Goal: Task Accomplishment & Management: Complete application form

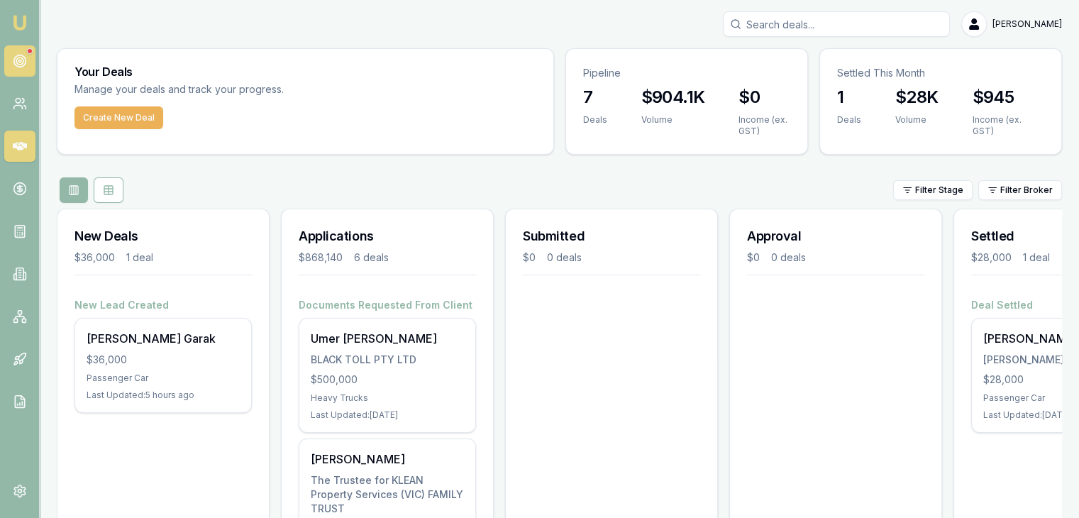
click at [18, 56] on icon at bounding box center [20, 61] width 14 height 14
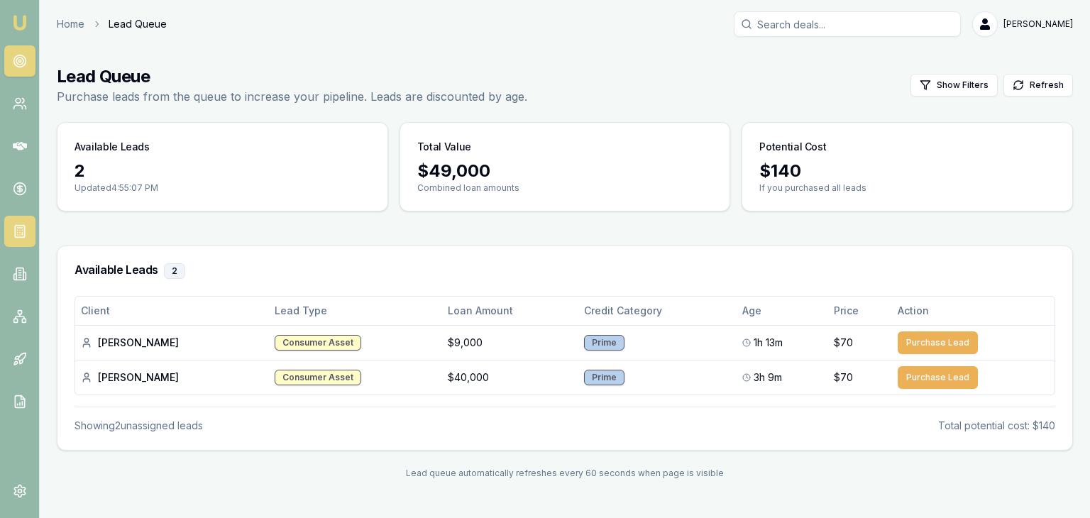
click at [16, 226] on icon at bounding box center [20, 231] width 14 height 14
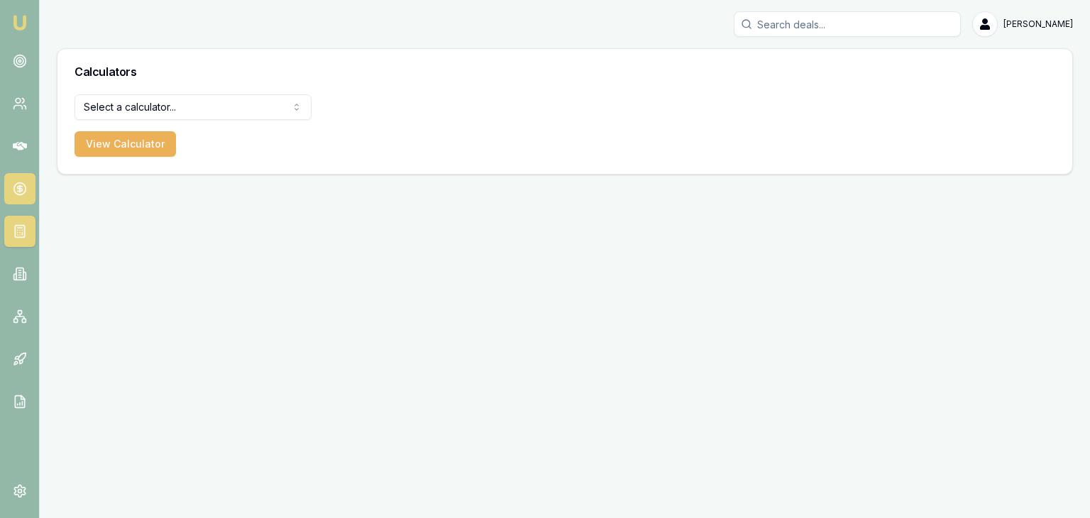
click at [26, 190] on circle at bounding box center [19, 189] width 12 height 12
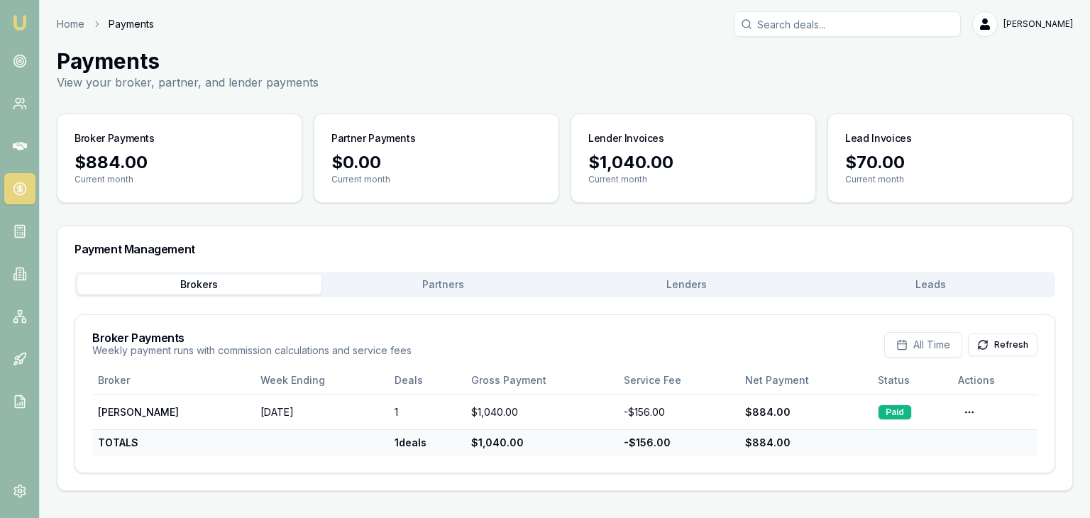
click at [30, 257] on nav "Emu Broker" at bounding box center [19, 214] width 39 height 429
click at [19, 21] on img at bounding box center [19, 22] width 17 height 17
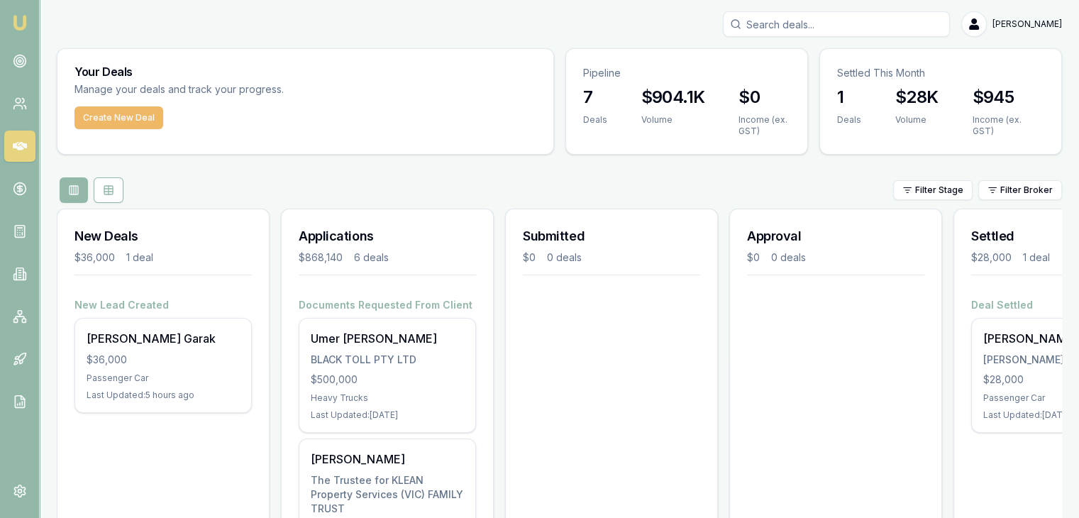
click at [116, 116] on button "Create New Deal" at bounding box center [119, 117] width 89 height 23
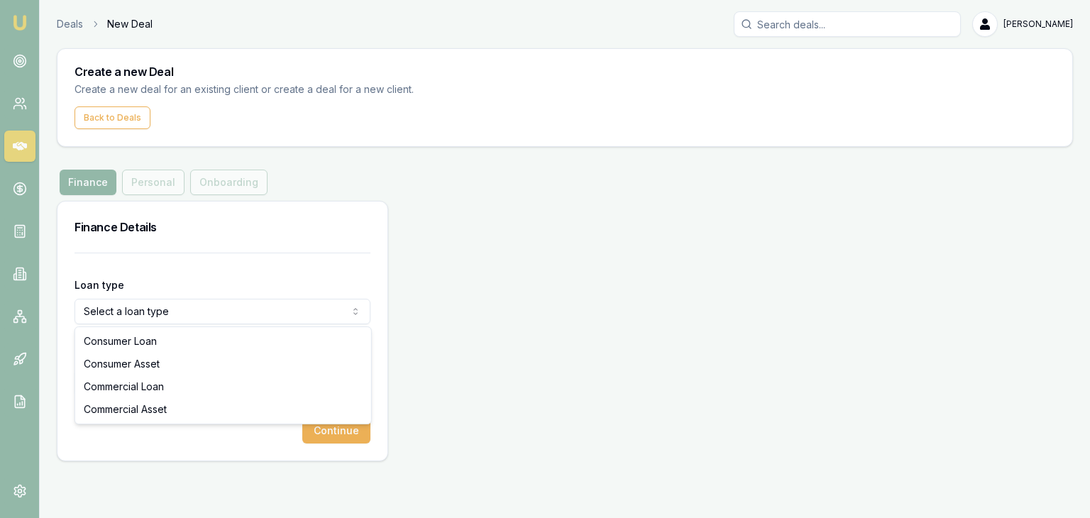
click at [319, 312] on html "Emu Broker Deals New Deal [PERSON_NAME] Toggle Menu Create a new Deal Create a …" at bounding box center [545, 259] width 1090 height 518
select select "COMMERCIAL_LOAN"
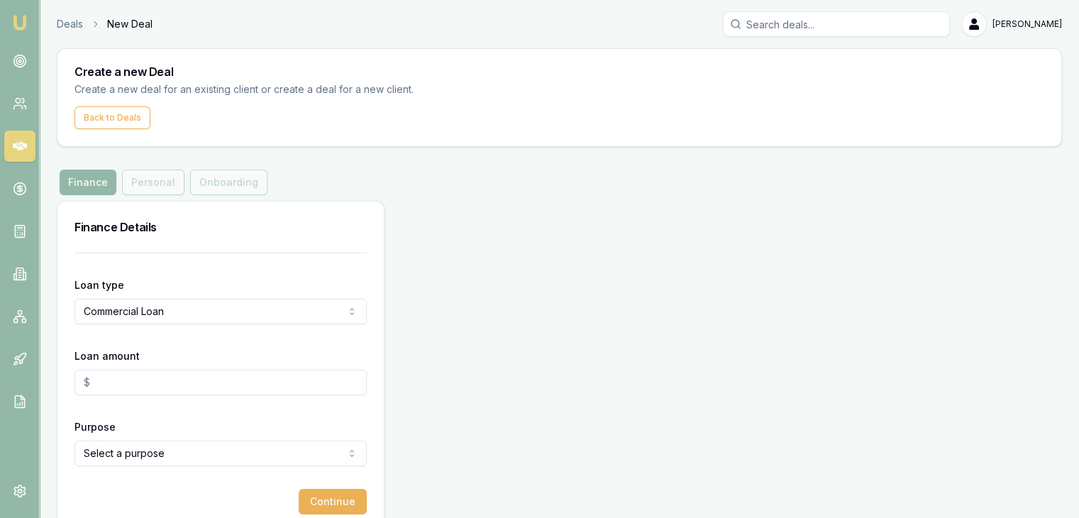
click at [271, 392] on input "Loan amount" at bounding box center [221, 383] width 292 height 26
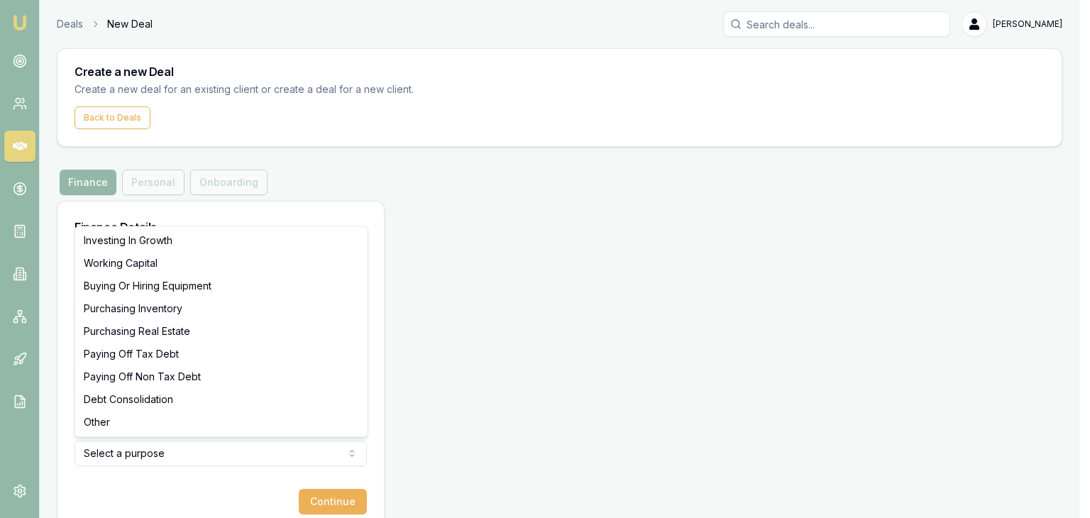
click at [254, 460] on html "Emu Broker Deals New Deal [PERSON_NAME] Toggle Menu Create a new Deal Create a …" at bounding box center [545, 259] width 1090 height 518
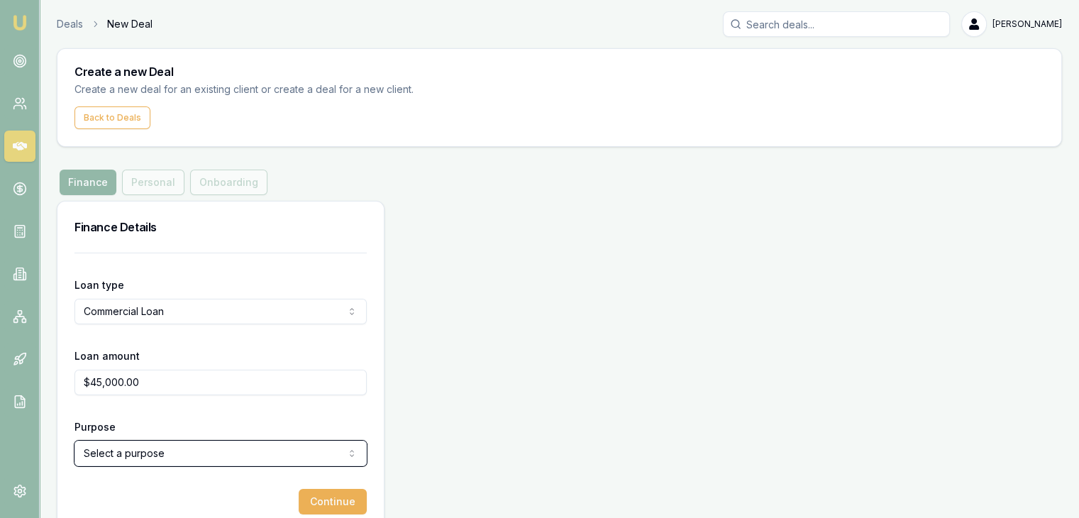
click at [162, 504] on html "Emu Broker Deals New Deal [PERSON_NAME] Toggle Menu Create a new Deal Create a …" at bounding box center [539, 259] width 1079 height 518
click at [145, 391] on input "$45,000.00" at bounding box center [221, 383] width 292 height 26
type input "4"
type input "$51,000.00"
click at [176, 455] on html "Emu Broker Deals New Deal [PERSON_NAME] Toggle Menu Create a new Deal Create a …" at bounding box center [545, 259] width 1090 height 518
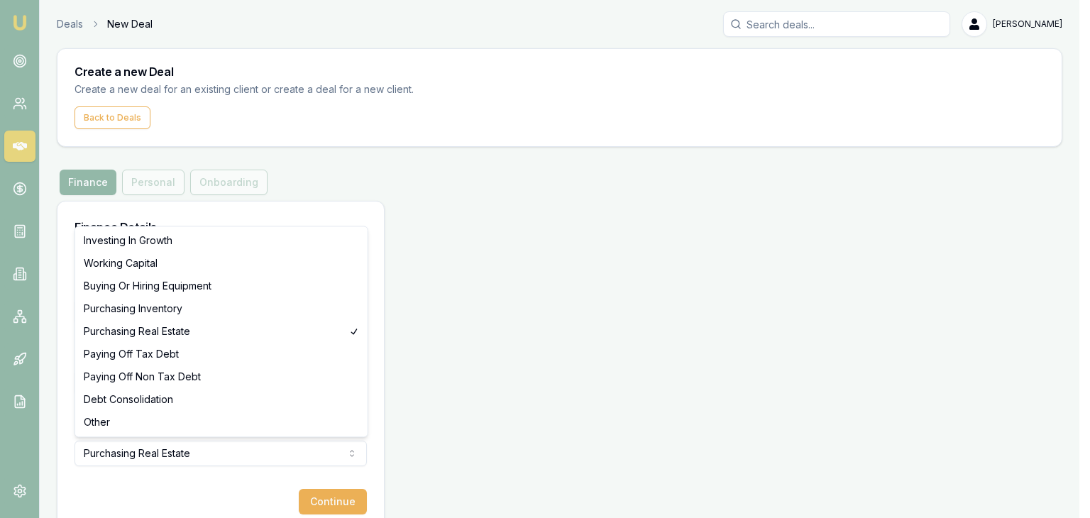
click at [167, 452] on html "Emu Broker Deals New Deal [PERSON_NAME] Toggle Menu Create a new Deal Create a …" at bounding box center [545, 259] width 1090 height 518
select select "INVESTING_IN_GROWTH"
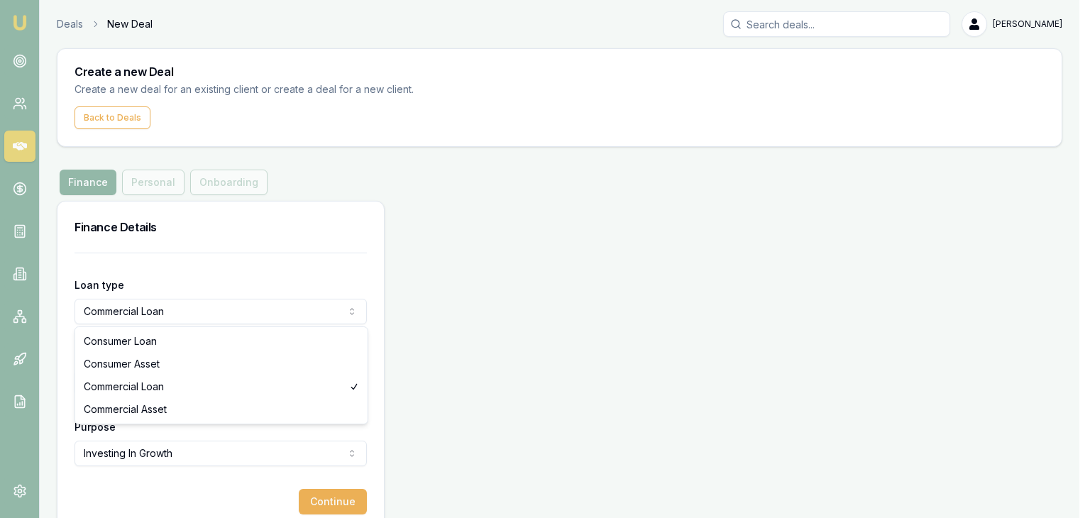
click at [167, 311] on html "Emu Broker Deals New Deal [PERSON_NAME] Toggle Menu Create a new Deal Create a …" at bounding box center [545, 259] width 1090 height 518
select select "COMMERCIAL_ASSET"
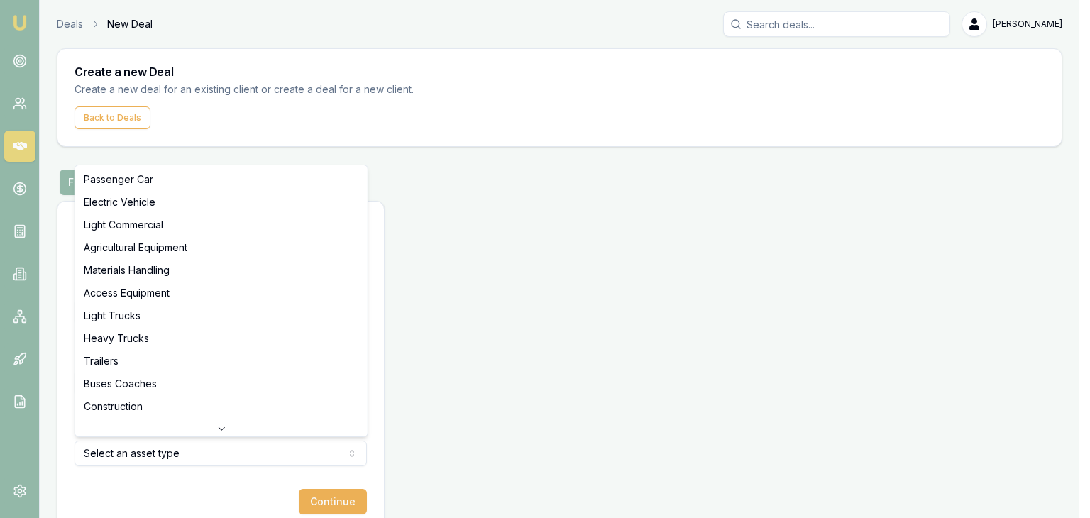
click at [168, 463] on html "Emu Broker Deals New Deal [PERSON_NAME] Toggle Menu Create a new Deal Create a …" at bounding box center [545, 259] width 1090 height 518
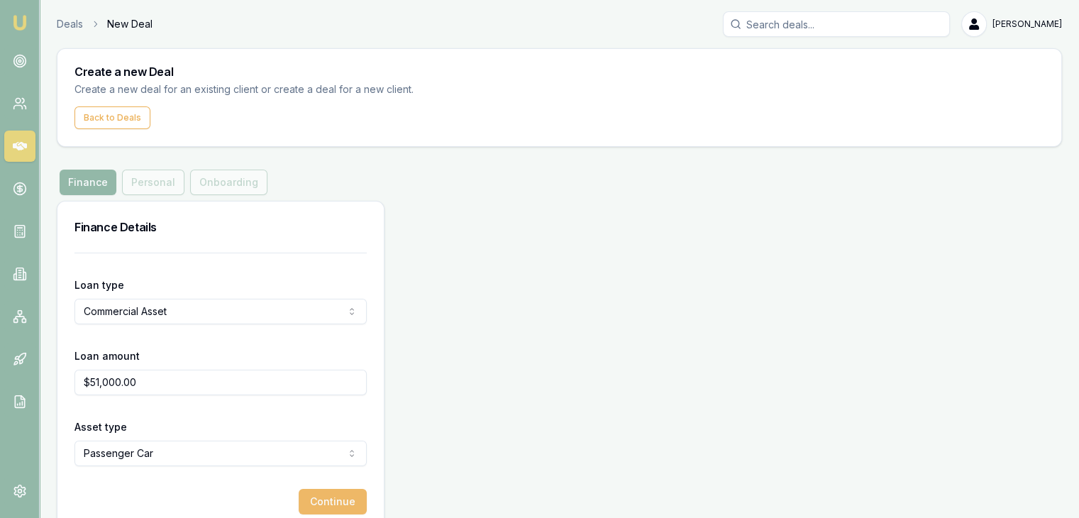
click at [323, 501] on button "Continue" at bounding box center [333, 502] width 68 height 26
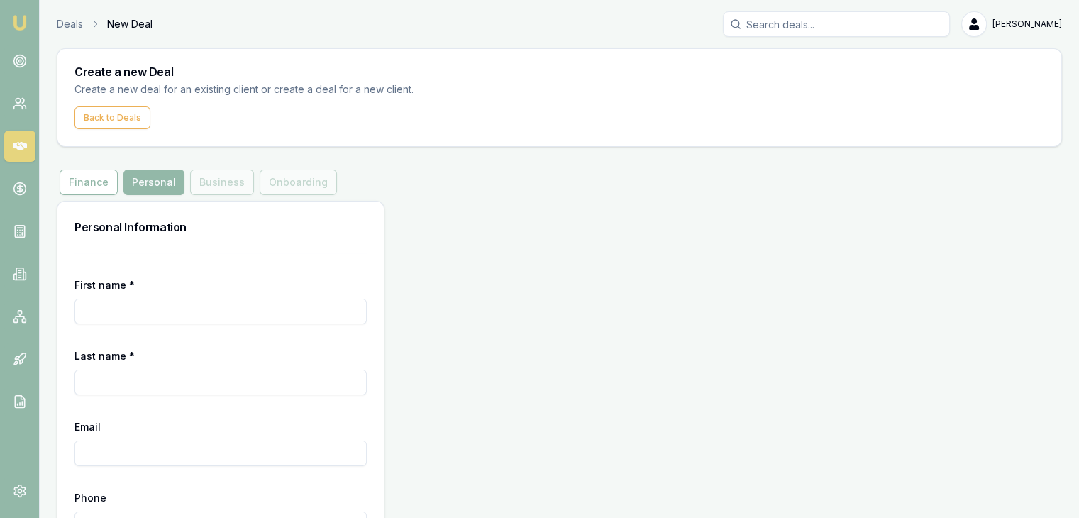
click at [162, 319] on input "First name *" at bounding box center [221, 312] width 292 height 26
click at [172, 314] on input "First name *" at bounding box center [221, 312] width 292 height 26
click at [209, 455] on input "Email" at bounding box center [221, 454] width 292 height 26
paste input "[EMAIL_ADDRESS][DOMAIN_NAME]"
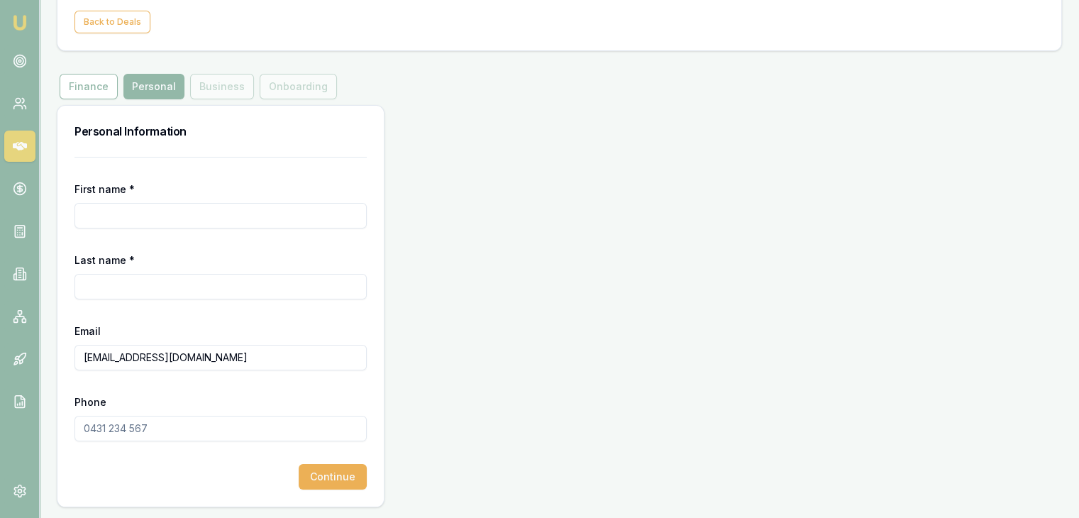
type input "[EMAIL_ADDRESS][DOMAIN_NAME]"
drag, startPoint x: 209, startPoint y: 455, endPoint x: 193, endPoint y: 426, distance: 33.4
click at [193, 426] on form "First name * Last name * Email [EMAIL_ADDRESS][DOMAIN_NAME] Phone Continue" at bounding box center [221, 323] width 292 height 333
click at [193, 426] on input "Phone" at bounding box center [221, 429] width 292 height 26
type input "0420 241 228"
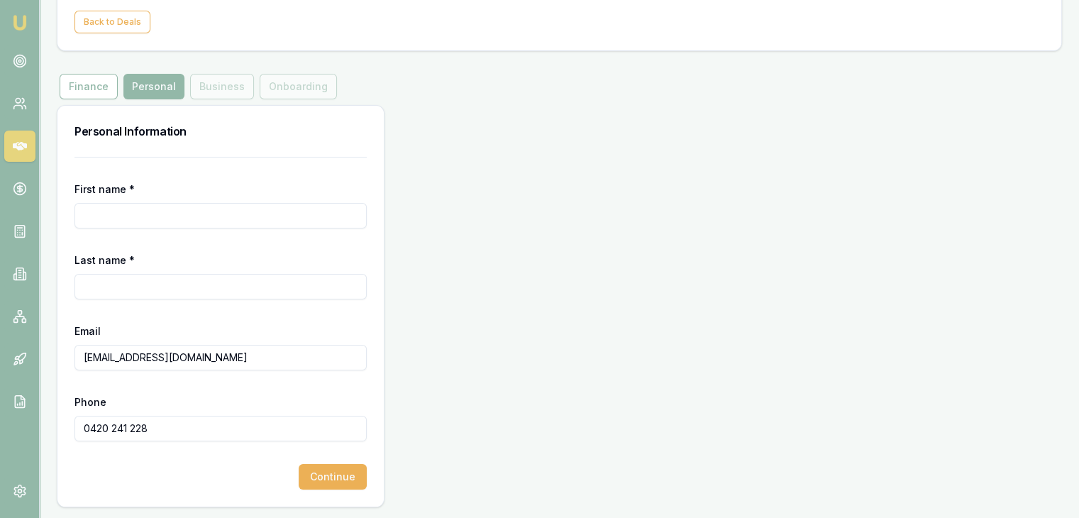
click at [202, 206] on input "First name *" at bounding box center [221, 216] width 292 height 26
type input "Golu H J"
type input "[PERSON_NAME]"
click at [193, 471] on div "Continue" at bounding box center [221, 477] width 292 height 26
click at [327, 475] on button "Continue" at bounding box center [333, 477] width 68 height 26
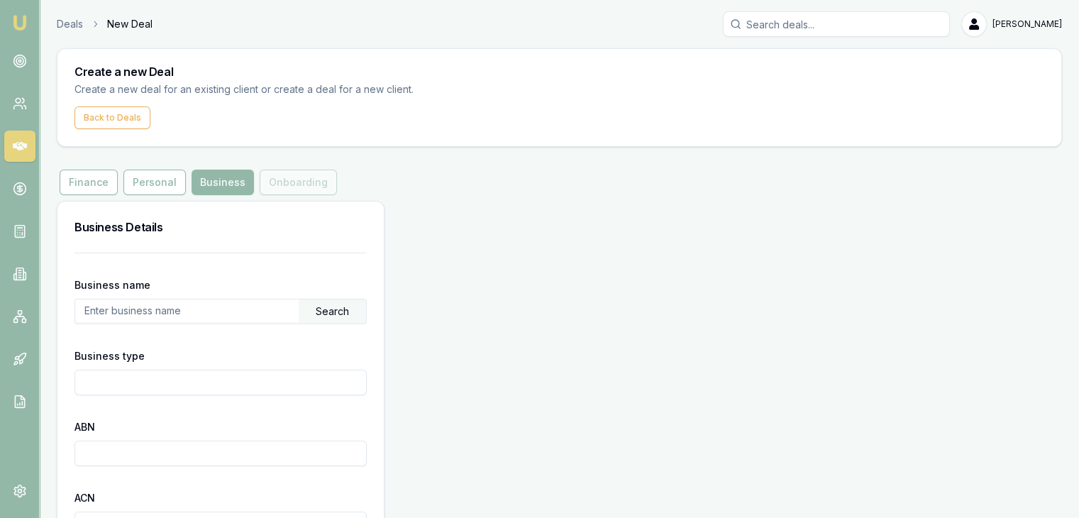
click at [262, 307] on input "text" at bounding box center [187, 310] width 224 height 23
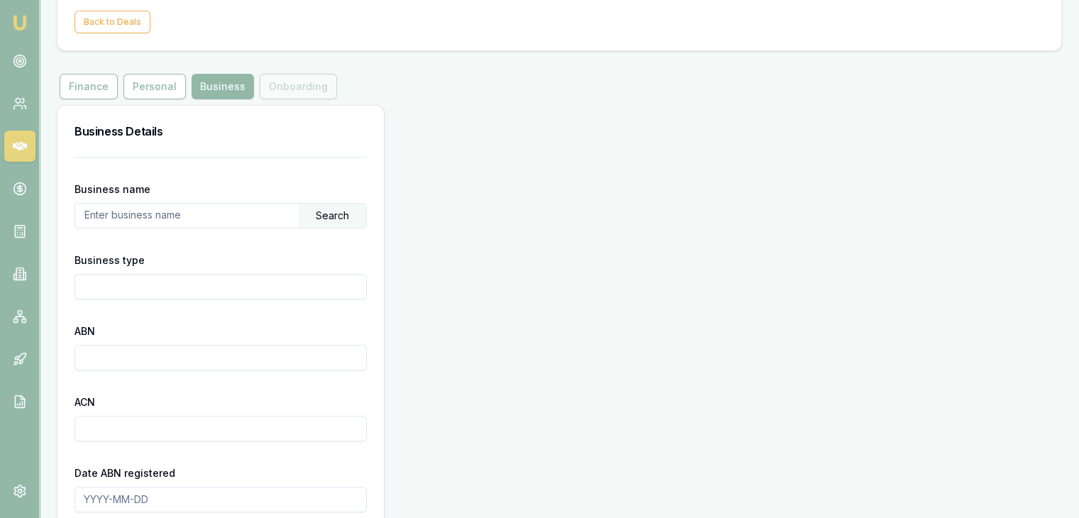
scroll to position [96, 0]
click at [326, 216] on div "Search" at bounding box center [332, 215] width 67 height 24
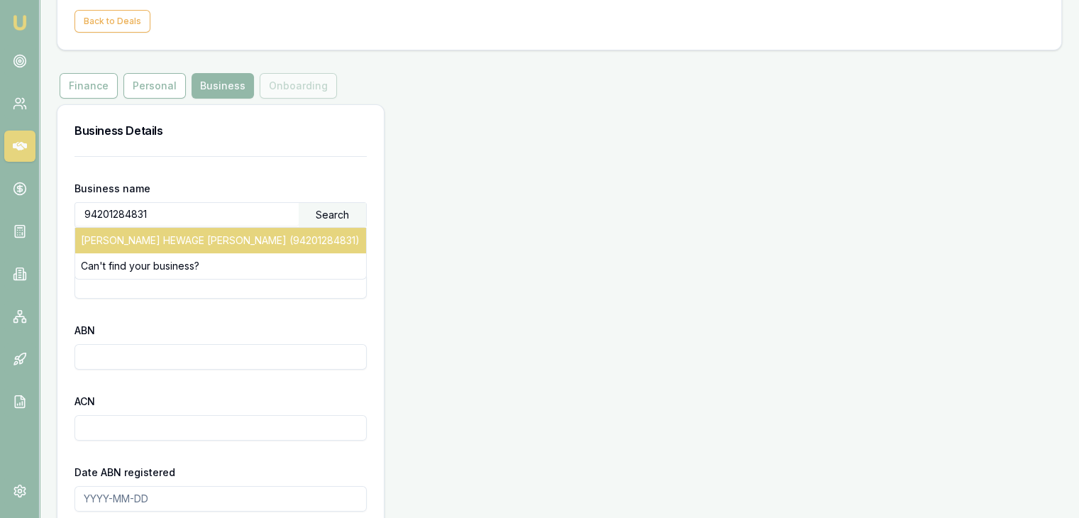
click at [251, 246] on div "[PERSON_NAME] HEWAGE [PERSON_NAME] (94201284831)" at bounding box center [220, 241] width 291 height 26
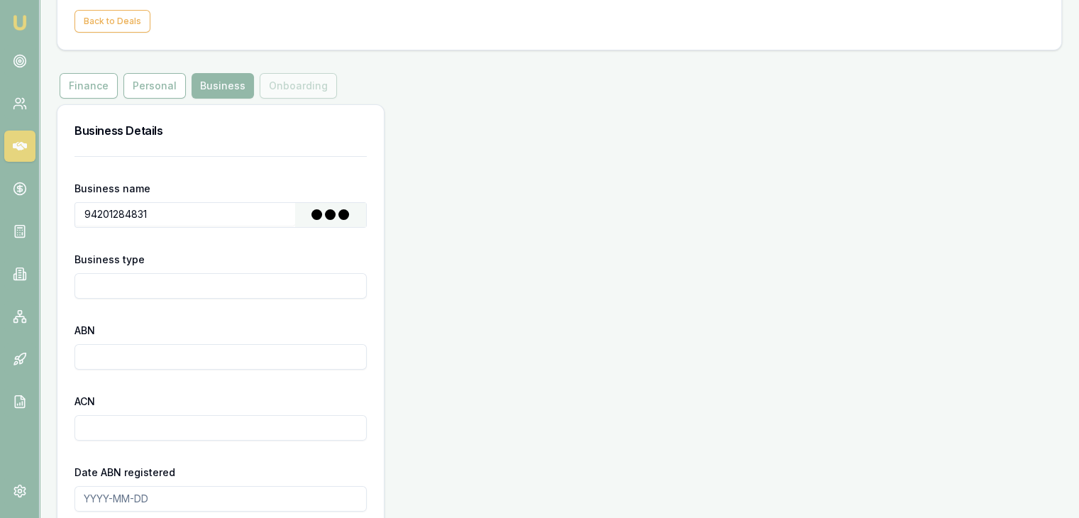
type input "[PERSON_NAME] HEWAGE [PERSON_NAME]"
type input "Individual/Sole Trader"
type input "94201284831"
type input "[DATE]"
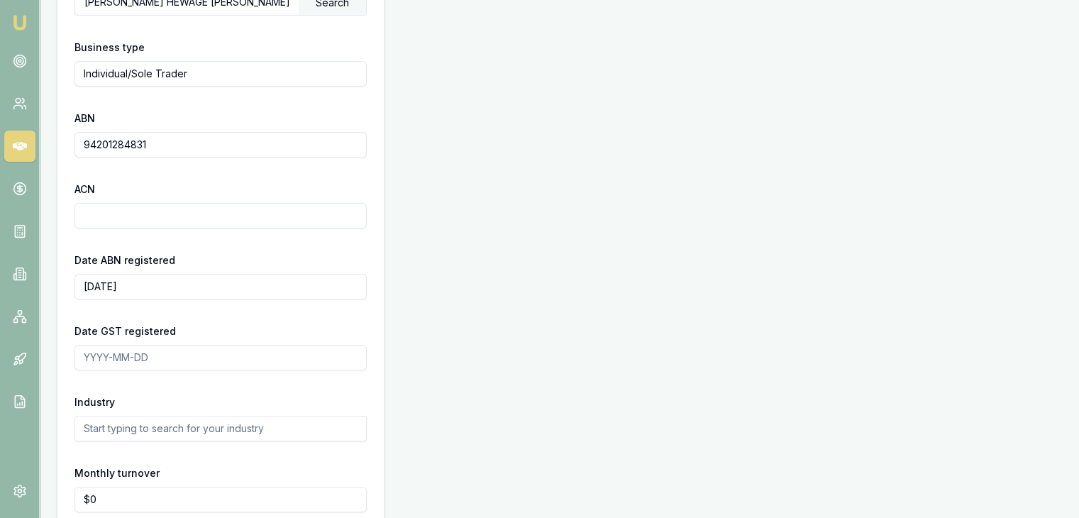
scroll to position [309, 0]
click at [87, 352] on input "Date GST registered" at bounding box center [221, 357] width 292 height 26
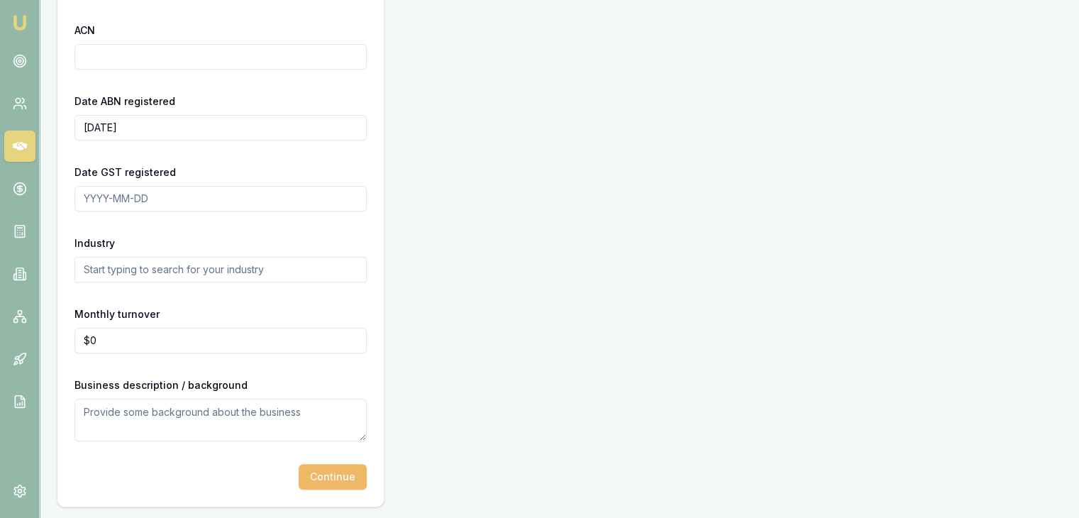
click at [338, 467] on button "Continue" at bounding box center [333, 477] width 68 height 26
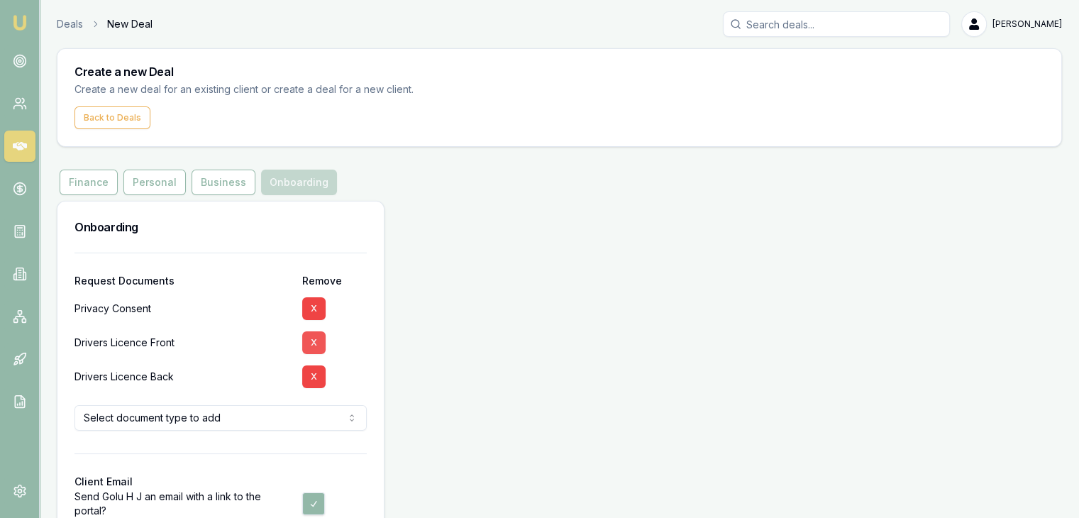
click at [318, 338] on button "X" at bounding box center [313, 342] width 23 height 23
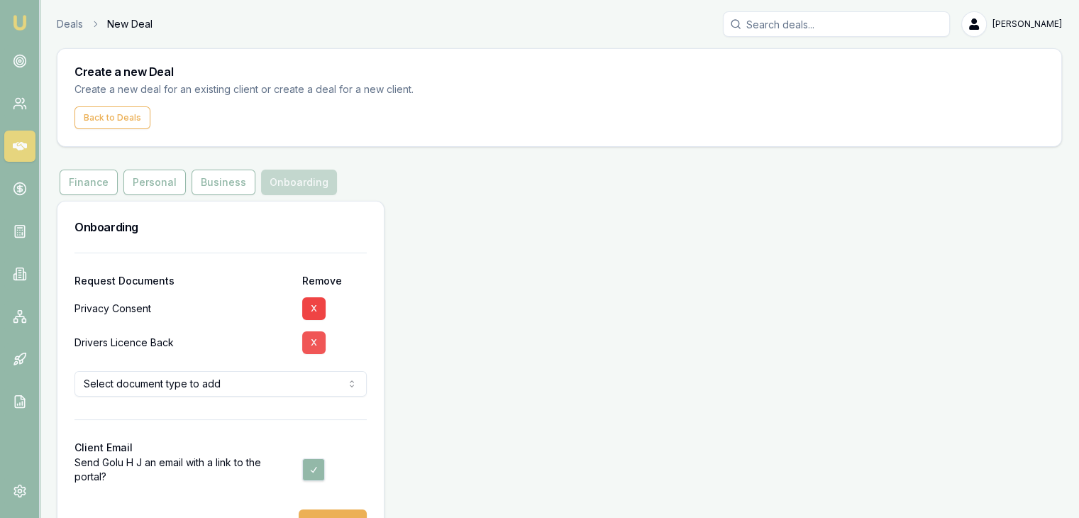
click at [316, 345] on button "X" at bounding box center [313, 342] width 23 height 23
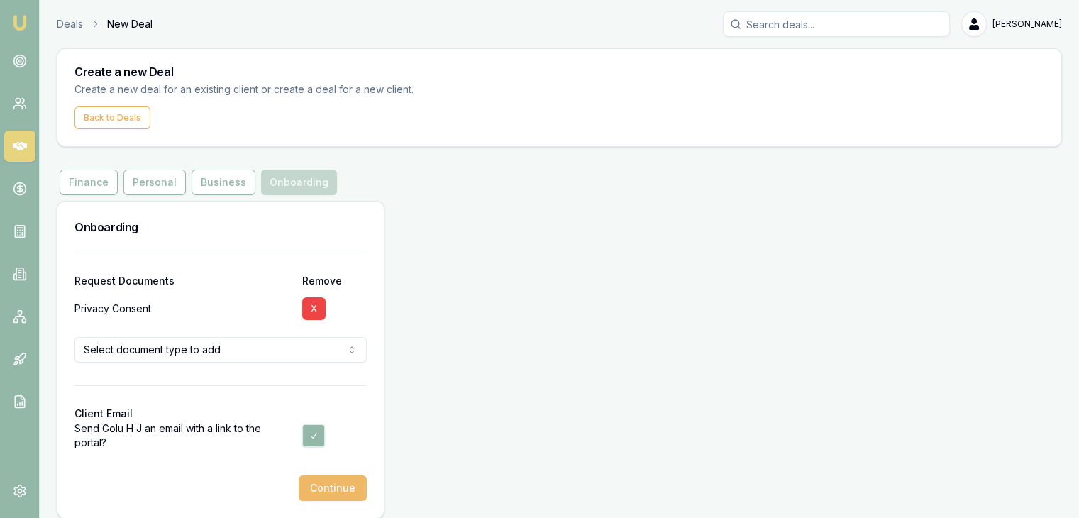
click at [329, 487] on button "Continue" at bounding box center [333, 488] width 68 height 26
